Goal: Check status

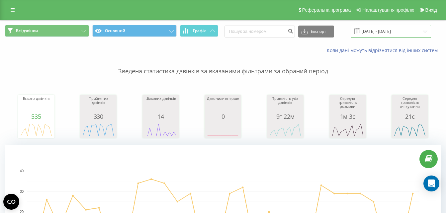
click at [396, 30] on input "[DATE] - [DATE]" at bounding box center [391, 31] width 80 height 13
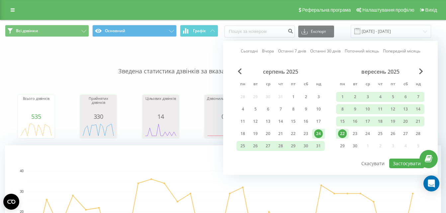
click at [336, 49] on link "Останні 30 днів" at bounding box center [325, 51] width 31 height 6
click at [398, 162] on button "Застосувати" at bounding box center [406, 164] width 35 height 10
type input "[DATE] - [DATE]"
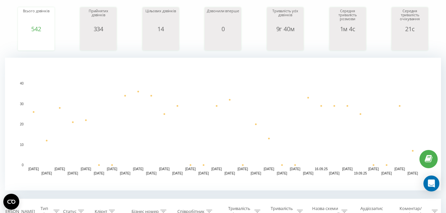
scroll to position [96, 0]
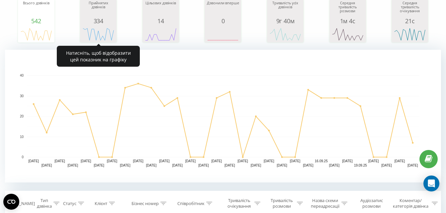
click at [113, 13] on div "Прийнятих дзвінків" at bounding box center [98, 9] width 33 height 17
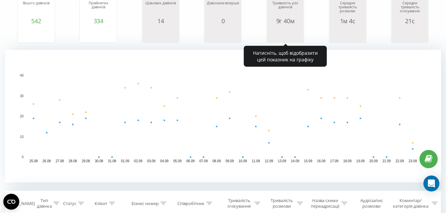
click at [295, 28] on icon "A chart." at bounding box center [285, 34] width 33 height 20
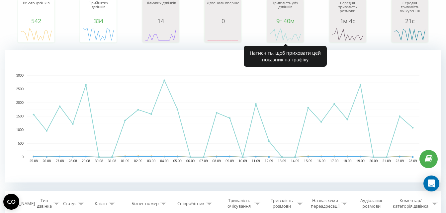
click at [296, 25] on icon "A chart." at bounding box center [285, 34] width 33 height 20
